Goal: Task Accomplishment & Management: Manage account settings

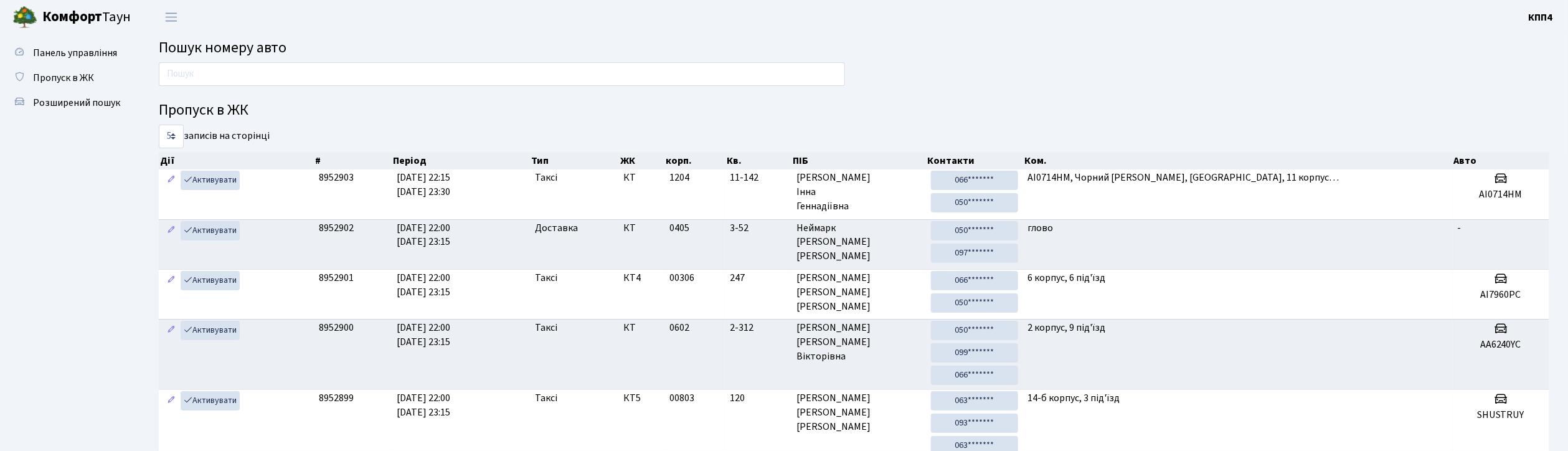
click at [599, 76] on input "text" at bounding box center [501, 74] width 686 height 24
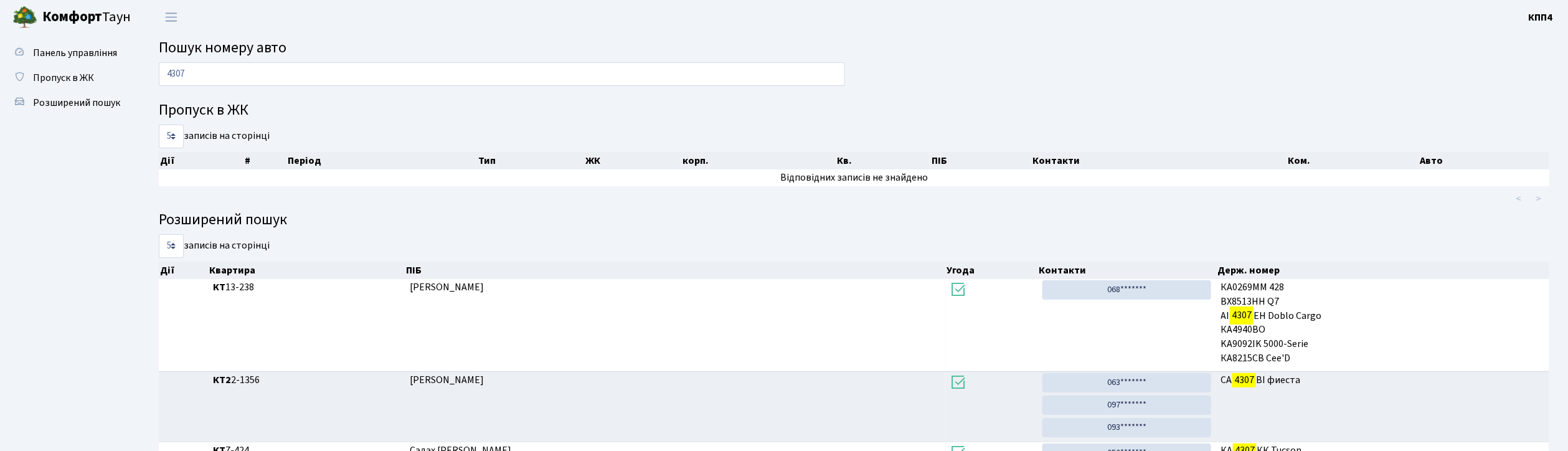
type input "4307"
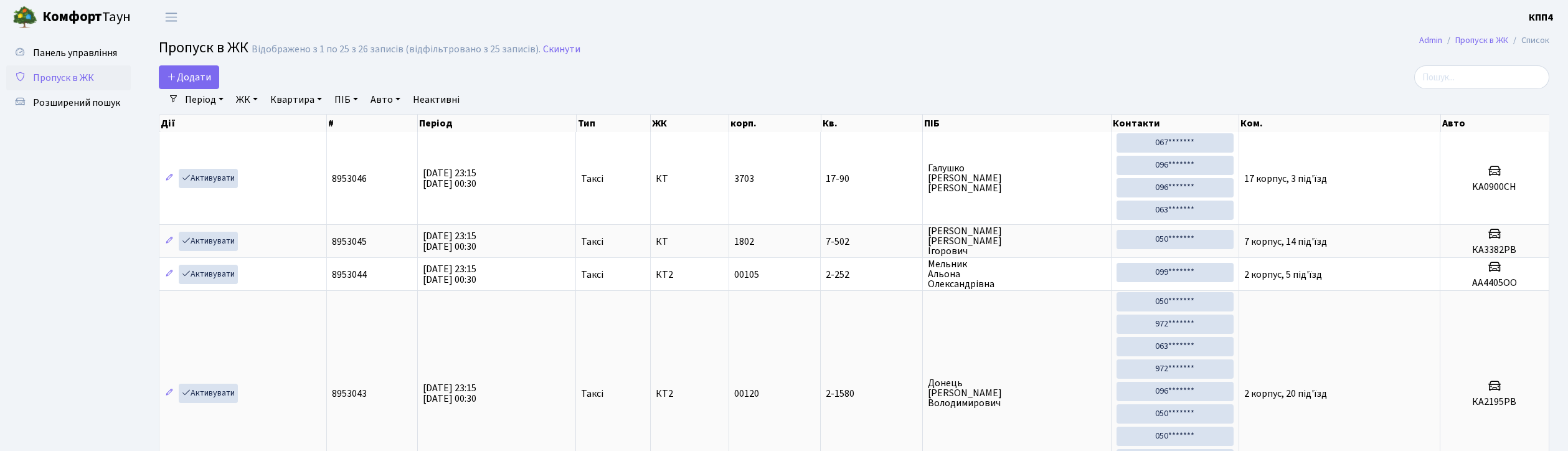
select select "25"
click at [1506, 85] on input "search" at bounding box center [1481, 77] width 135 height 24
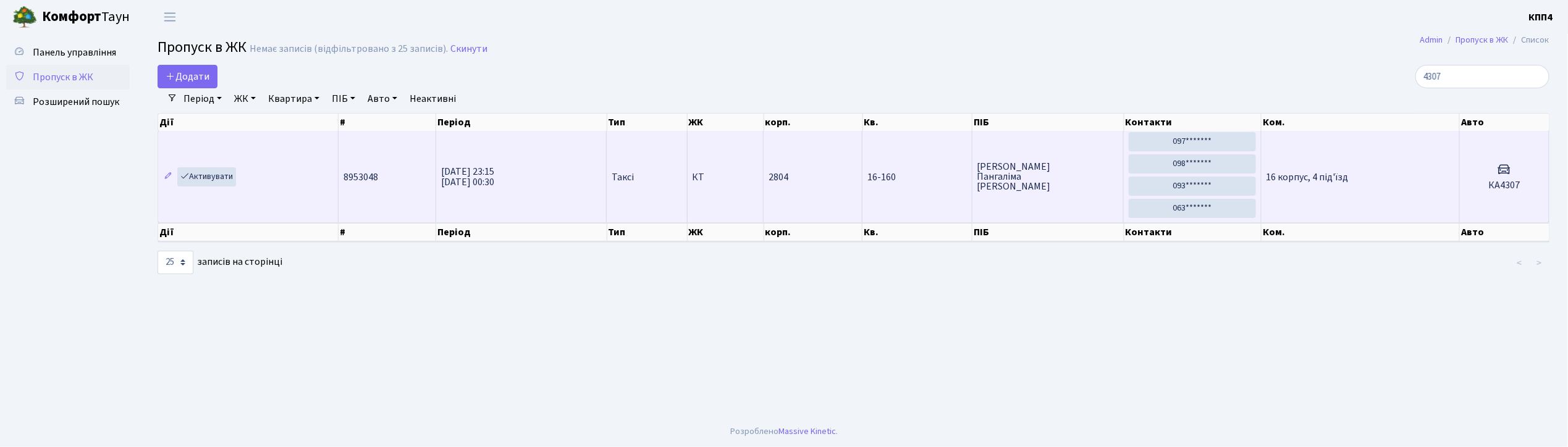
type input "4307"
click at [1406, 154] on td "16 корпус, 4 під'їзд" at bounding box center [1361, 177] width 198 height 91
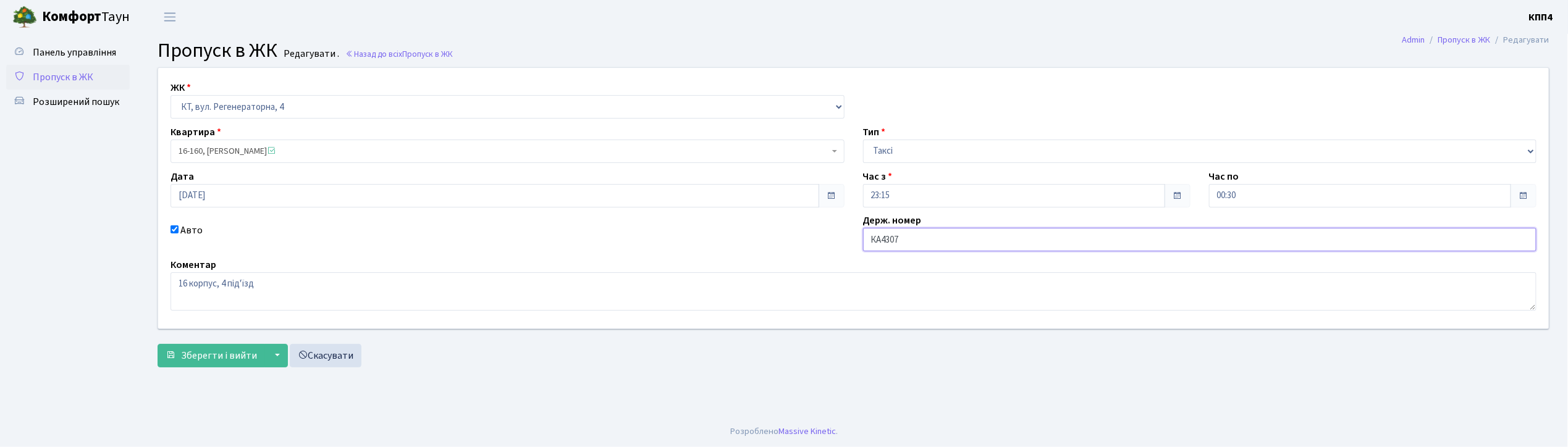
click at [932, 245] on input "КА4307" at bounding box center [1200, 240] width 674 height 24
type input "КА4307ЕА"
click at [245, 356] on span "Зберегти і вийти" at bounding box center [219, 356] width 76 height 14
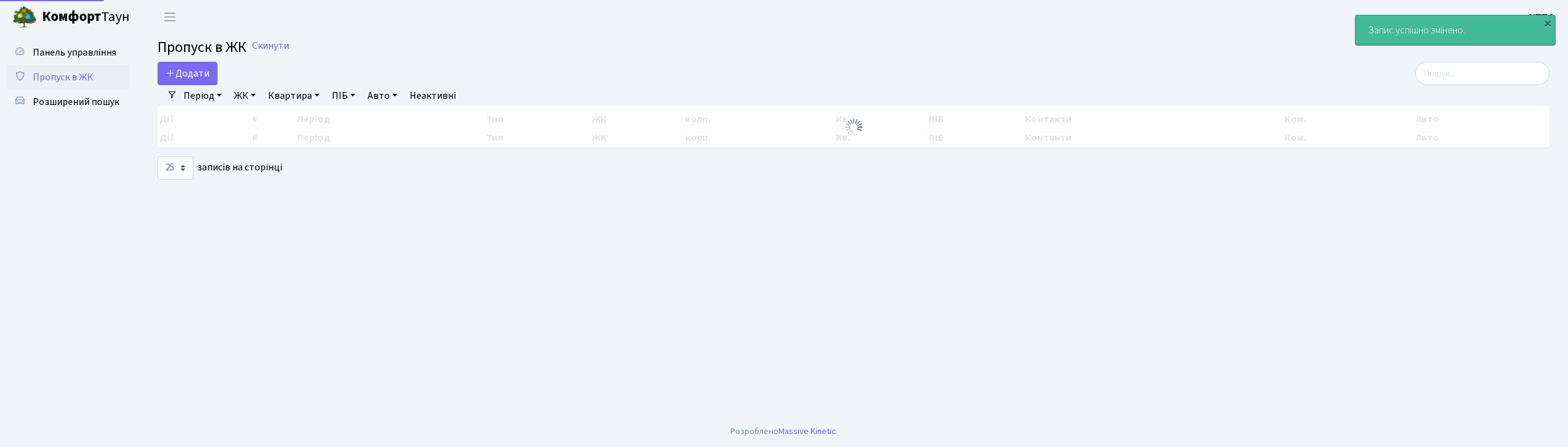
select select "25"
